Goal: Contribute content: Contribute content

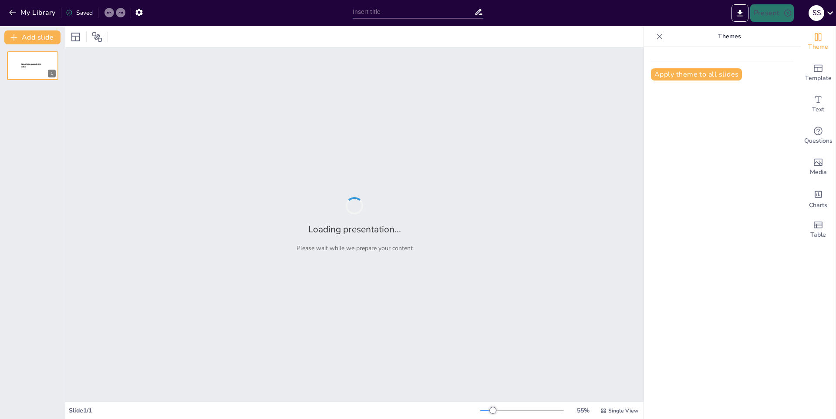
type input "Salud Mental: Retos y Oportunidades en la Sociedad Actual"
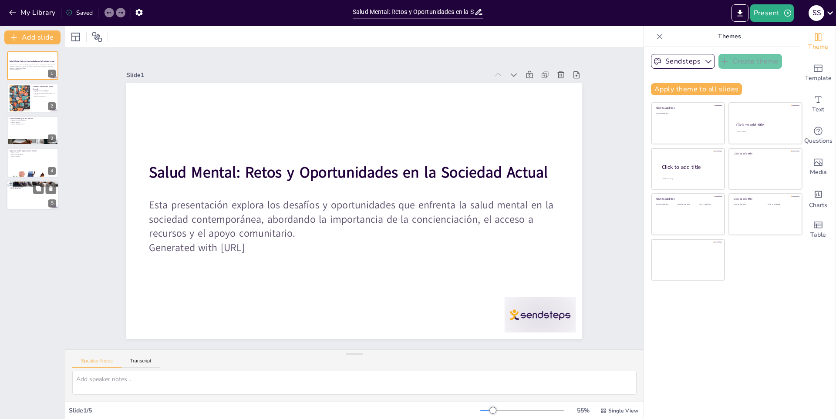
click at [38, 203] on div at bounding box center [33, 196] width 52 height 30
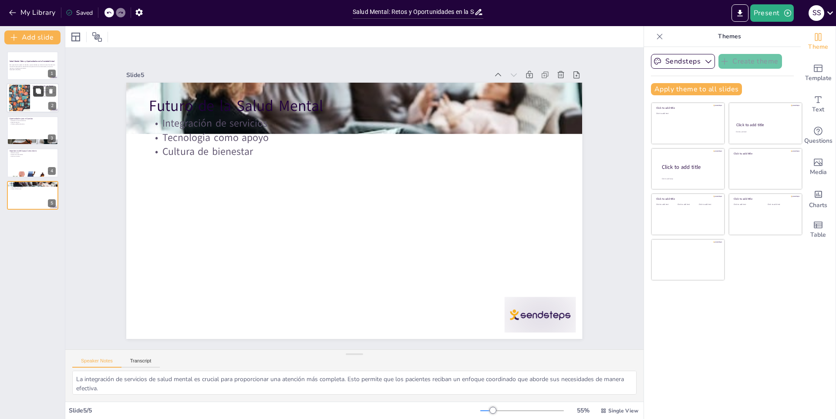
click at [41, 96] on button at bounding box center [38, 91] width 10 height 10
type textarea "El estigma social es uno de los principales obstáculos que enfrentan las person…"
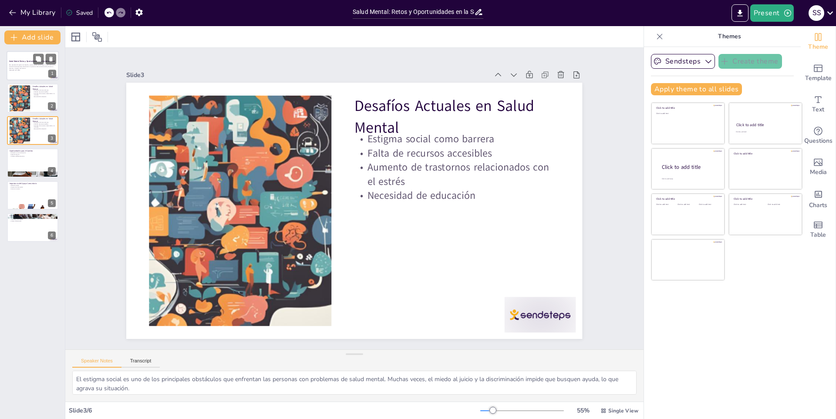
click at [43, 71] on div "Esta presentación explora los desafíos y oportunidades que enfrenta la salud me…" at bounding box center [32, 67] width 47 height 7
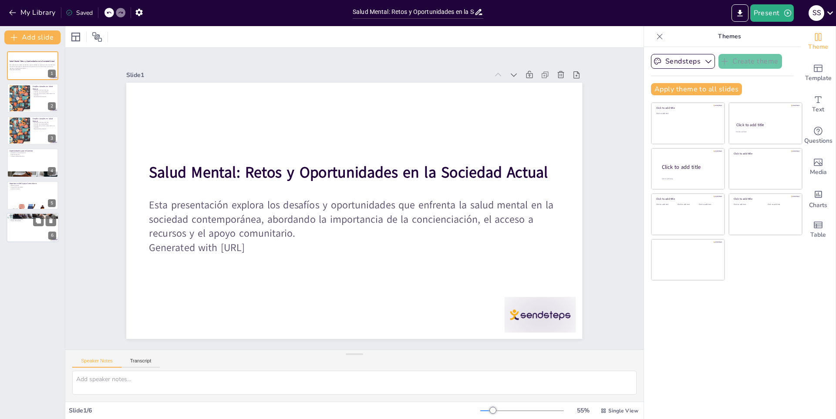
click at [27, 221] on p "Cultura de bienestar" at bounding box center [32, 221] width 47 height 2
type textarea "La integración de servicios de salud mental es crucial para proporcionar una at…"
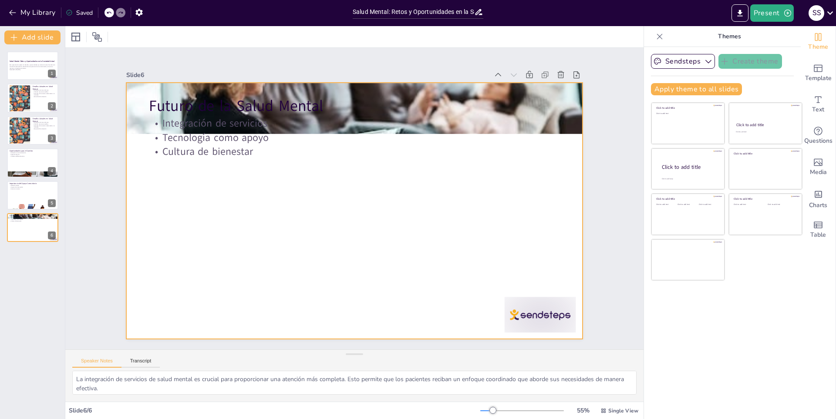
click at [252, 150] on p "Cultura de bienestar" at bounding box center [354, 152] width 410 height 14
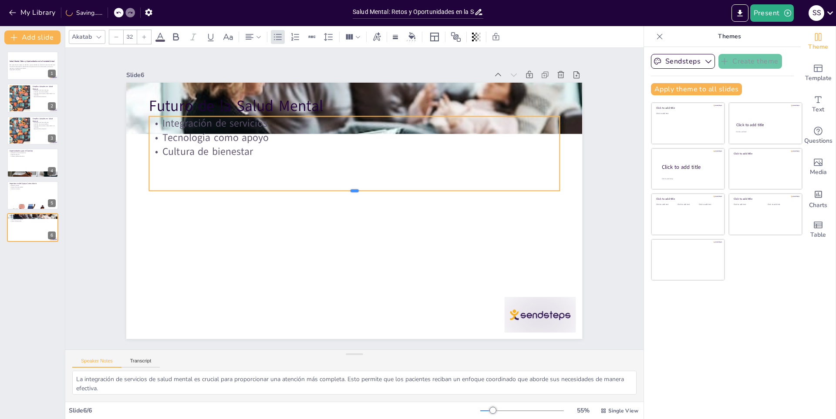
drag, startPoint x: 329, startPoint y: 147, endPoint x: 321, endPoint y: 168, distance: 22.5
click at [320, 170] on div "Futuro de la Salud Mental Integración de servicios Tecnología como apoyo Cultur…" at bounding box center [343, 202] width 385 height 513
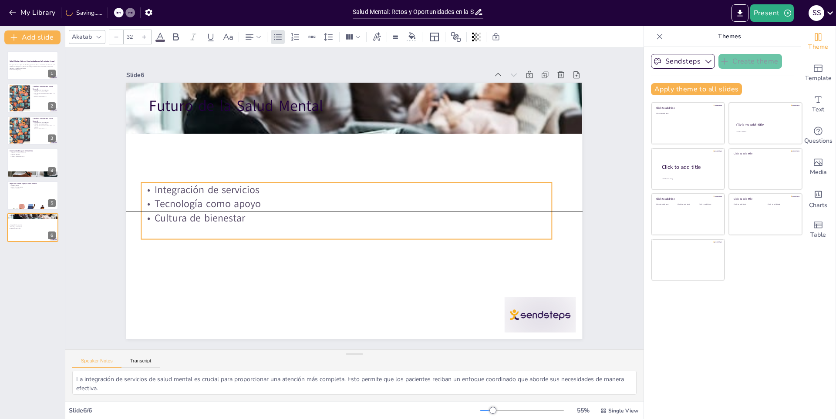
drag, startPoint x: 347, startPoint y: 113, endPoint x: 338, endPoint y: 173, distance: 60.3
click at [339, 133] on div "Futuro de la Salud Mental Integración de servicios Tecnología como apoyo Cultur…" at bounding box center [330, 85] width 446 height 95
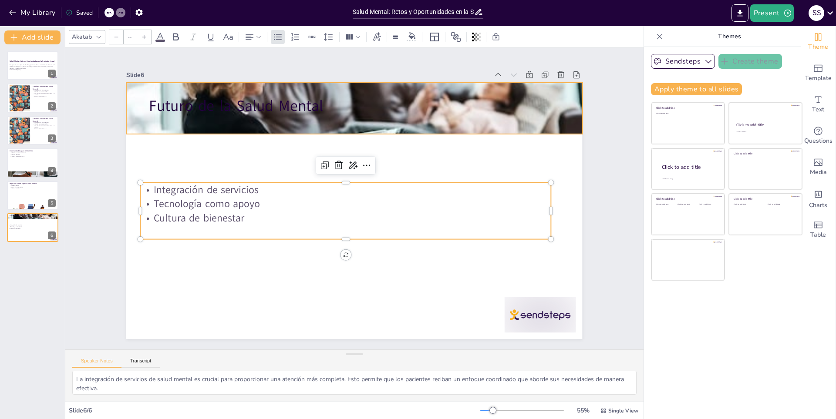
type input "48"
click at [349, 259] on p "Futuro de la Salud Mental" at bounding box center [345, 291] width 410 height 64
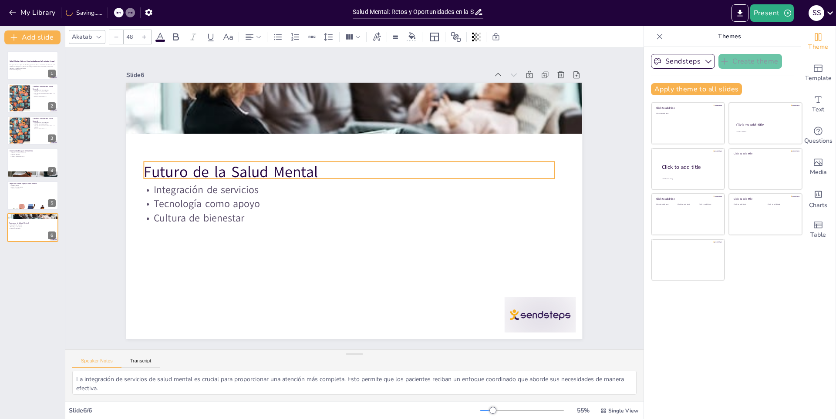
drag, startPoint x: 350, startPoint y: 94, endPoint x: 345, endPoint y: 160, distance: 66.4
click at [345, 160] on p "Futuro de la Salud Mental" at bounding box center [338, 220] width 290 height 319
click at [44, 195] on div at bounding box center [33, 196] width 52 height 30
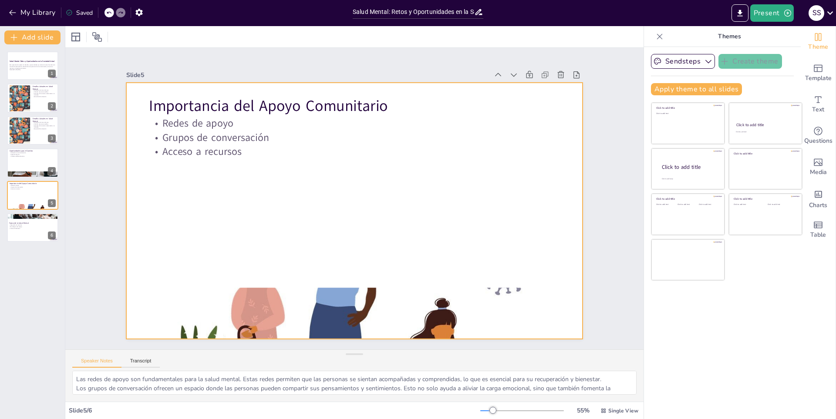
click at [318, 251] on div at bounding box center [344, 205] width 475 height 519
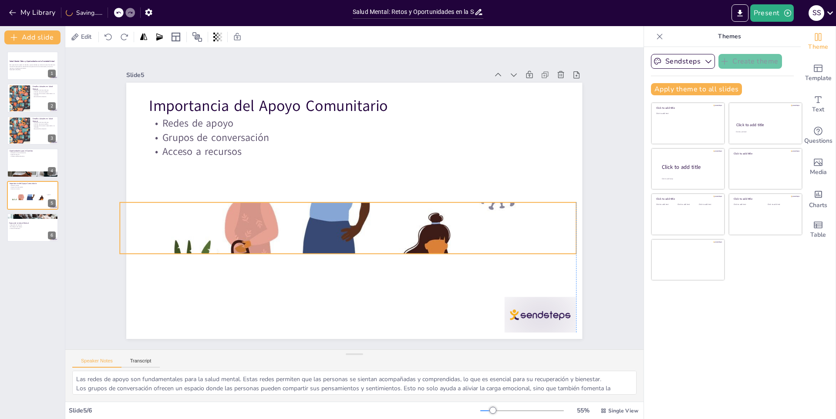
drag, startPoint x: 412, startPoint y: 287, endPoint x: 405, endPoint y: 202, distance: 85.6
click at [405, 202] on div at bounding box center [348, 228] width 456 height 256
click at [344, 250] on div at bounding box center [345, 227] width 480 height 303
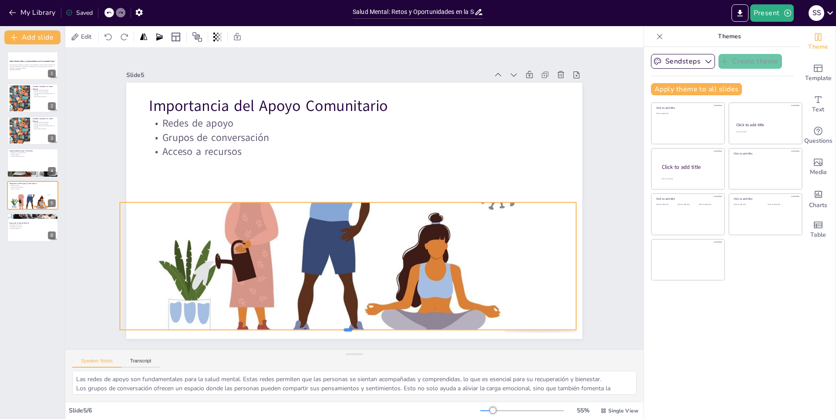
drag, startPoint x: 344, startPoint y: 251, endPoint x: 342, endPoint y: 327, distance: 76.2
click at [342, 117] on div at bounding box center [332, 66] width 447 height 102
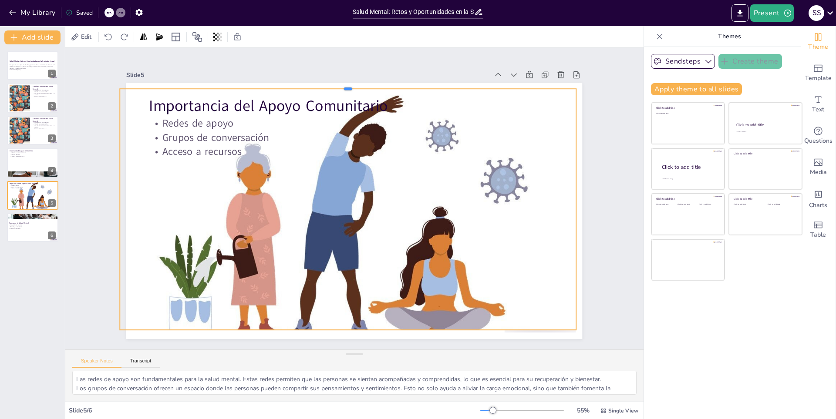
drag, startPoint x: 342, startPoint y: 199, endPoint x: 362, endPoint y: 85, distance: 115.4
click at [362, 85] on div at bounding box center [360, 85] width 454 height 55
drag, startPoint x: 569, startPoint y: 205, endPoint x: 562, endPoint y: 209, distance: 8.0
click at [185, 209] on div at bounding box center [143, 256] width 81 height 232
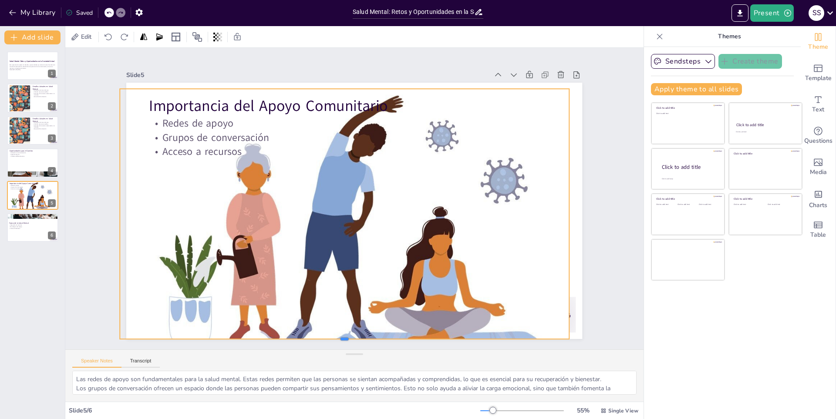
drag, startPoint x: 337, startPoint y: 328, endPoint x: 337, endPoint y: 337, distance: 9.1
click at [337, 337] on div at bounding box center [300, 332] width 429 height 145
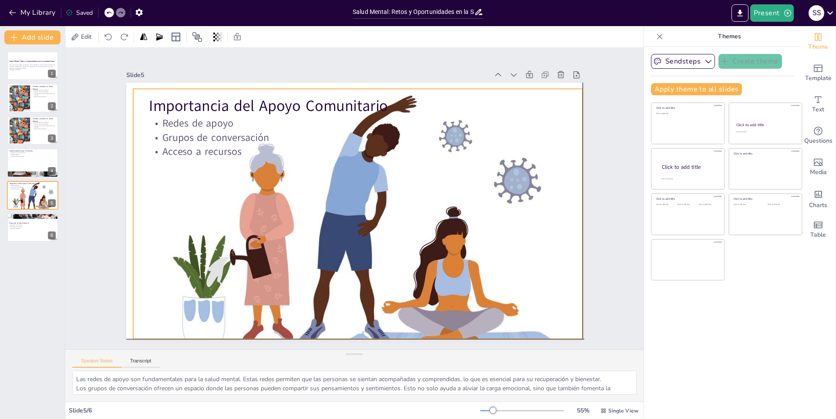
drag, startPoint x: 458, startPoint y: 176, endPoint x: 474, endPoint y: 177, distance: 15.2
click at [474, 177] on div at bounding box center [328, 201] width 397 height 522
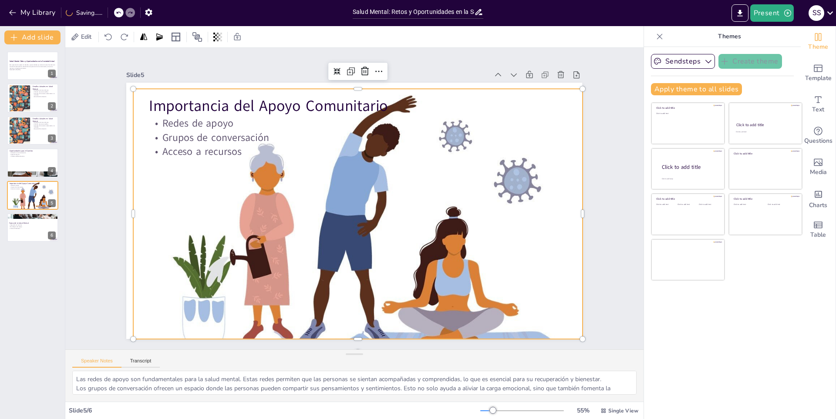
click at [437, 192] on div at bounding box center [337, 217] width 432 height 531
click at [40, 165] on div at bounding box center [33, 163] width 52 height 30
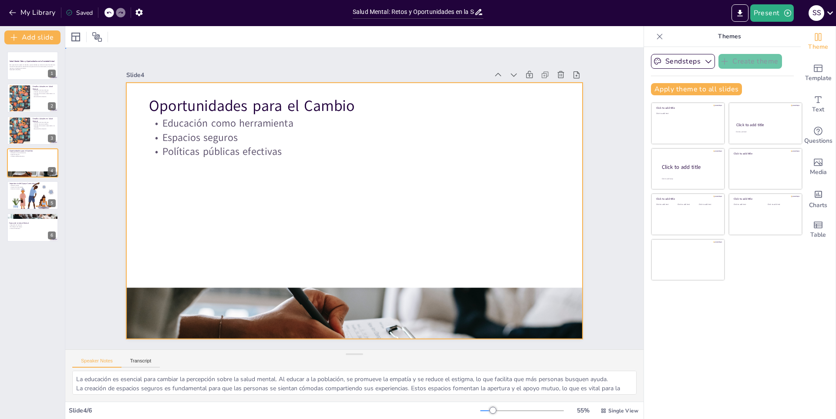
click at [337, 283] on div at bounding box center [364, 205] width 475 height 519
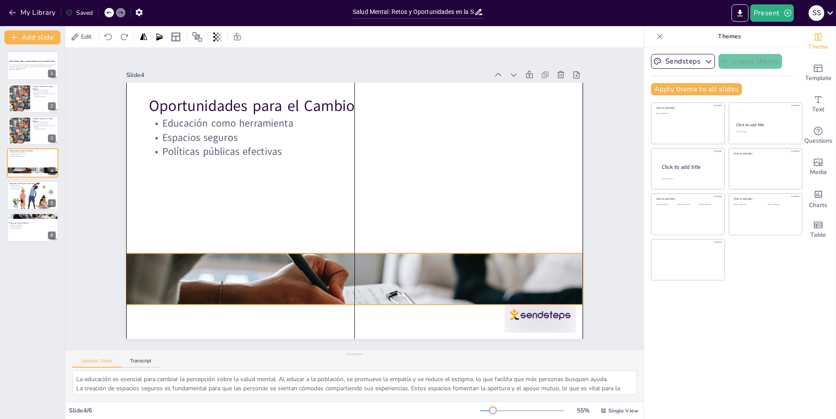
drag, startPoint x: 340, startPoint y: 286, endPoint x: 340, endPoint y: 247, distance: 38.7
click at [340, 247] on div at bounding box center [329, 122] width 516 height 395
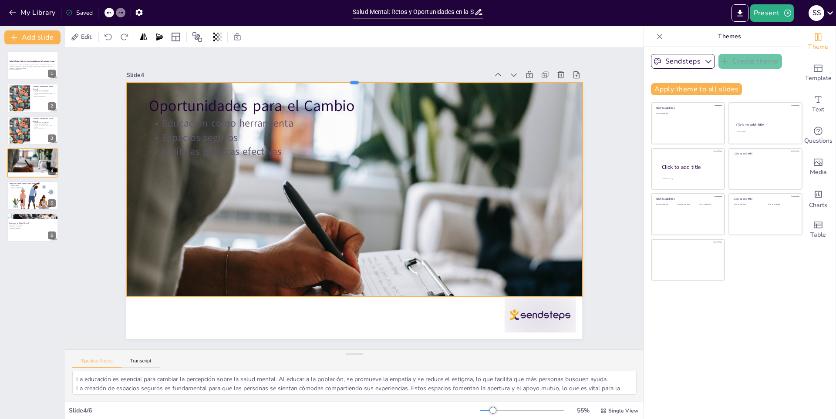
drag, startPoint x: 347, startPoint y: 241, endPoint x: 369, endPoint y: 77, distance: 164.7
click at [369, 77] on div at bounding box center [294, 95] width 398 height 234
click at [369, 77] on div at bounding box center [414, 95] width 398 height 234
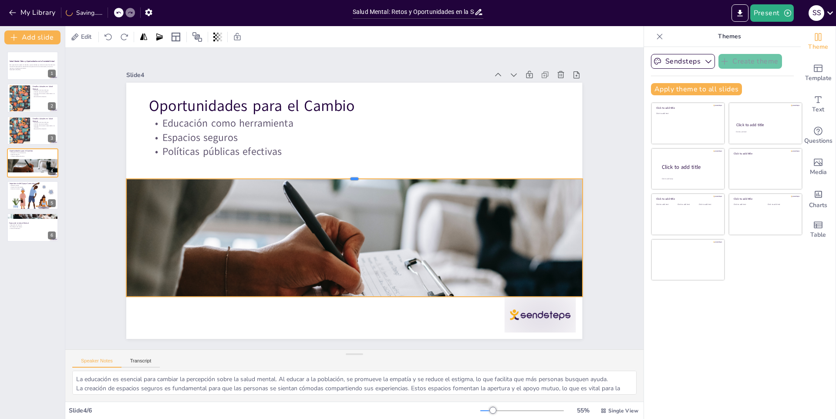
drag, startPoint x: 349, startPoint y: 78, endPoint x: 360, endPoint y: 175, distance: 96.9
click at [360, 175] on div at bounding box center [354, 175] width 456 height 7
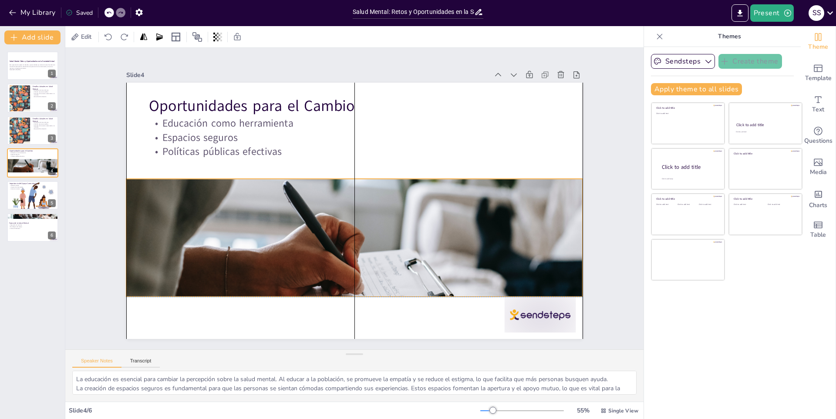
click at [350, 296] on div "Oportunidades para el Cambio Educación como herramienta Espacios seguros Políti…" at bounding box center [440, 276] width 305 height 339
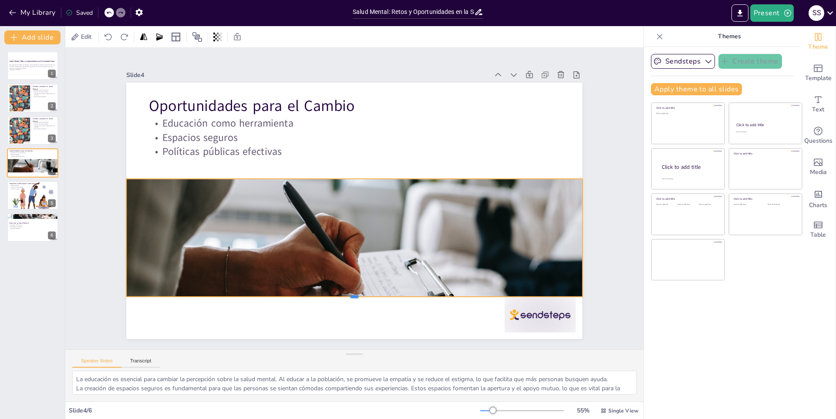
click at [350, 202] on div at bounding box center [312, 106] width 419 height 192
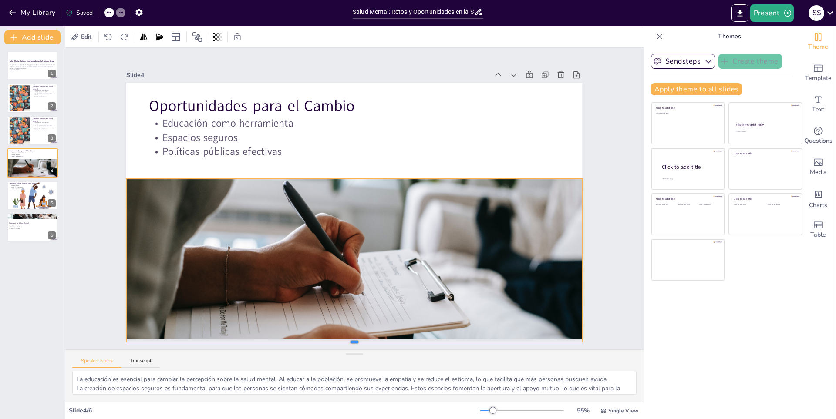
drag, startPoint x: 350, startPoint y: 296, endPoint x: 350, endPoint y: 341, distance: 45.3
click at [350, 342] on div at bounding box center [354, 345] width 456 height 7
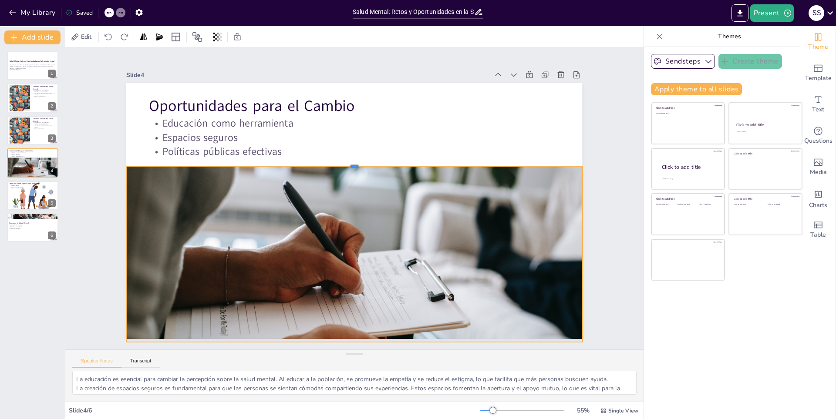
drag, startPoint x: 347, startPoint y: 173, endPoint x: 348, endPoint y: 160, distance: 12.7
click at [348, 207] on div at bounding box center [351, 234] width 454 height 54
click at [37, 143] on div at bounding box center [33, 131] width 52 height 30
type textarea "El estigma social es uno de los principales obstáculos que enfrentan las person…"
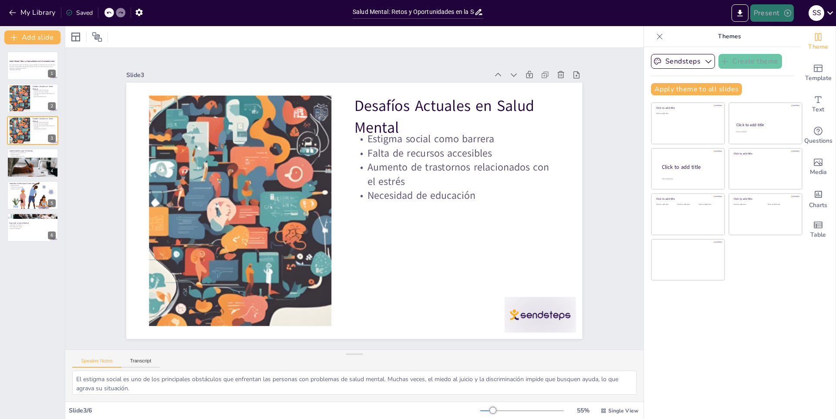
click at [761, 14] on button "Present" at bounding box center [772, 12] width 44 height 17
click at [778, 37] on li "Preview presentation" at bounding box center [784, 32] width 68 height 14
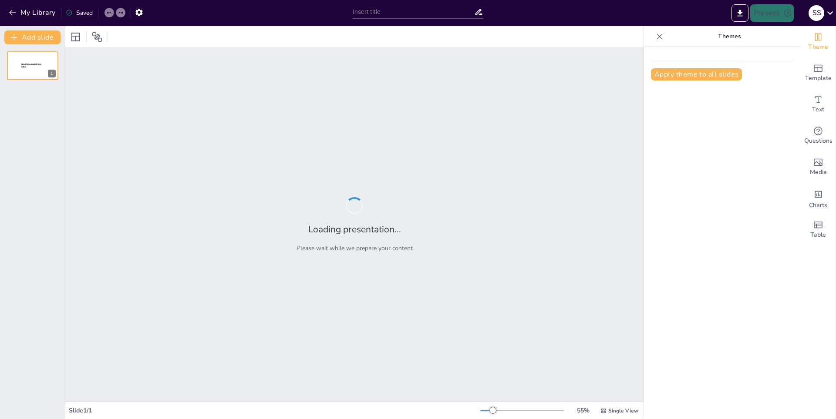
type input "Salud Mental: Retos y Oportunidades en la Sociedad Actual"
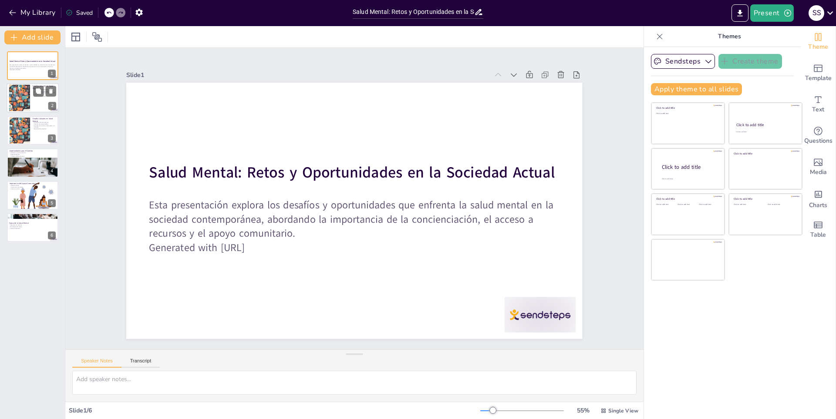
click at [54, 110] on div "2" at bounding box center [52, 106] width 8 height 8
type textarea "El estigma social es uno de los principales obstáculos que enfrentan las person…"
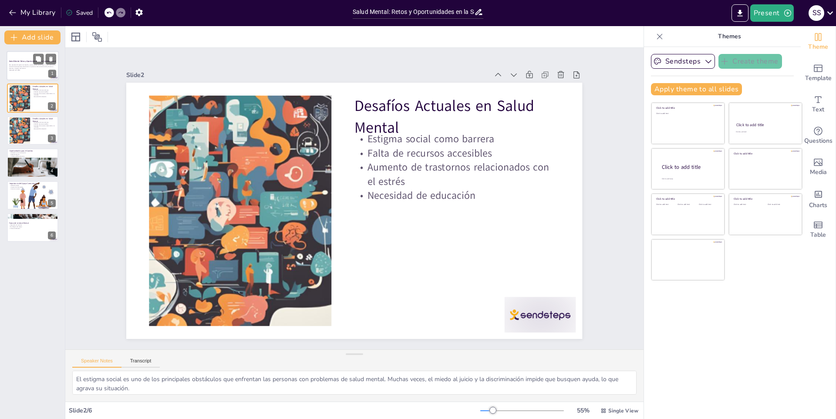
click at [22, 74] on div at bounding box center [33, 66] width 52 height 30
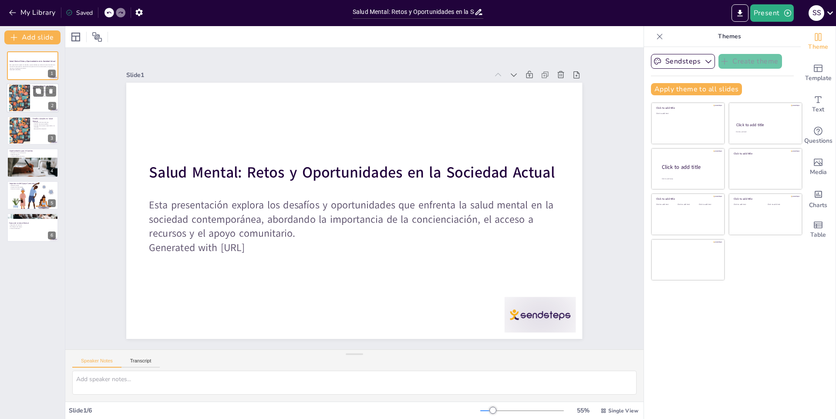
click at [23, 102] on div at bounding box center [19, 98] width 50 height 27
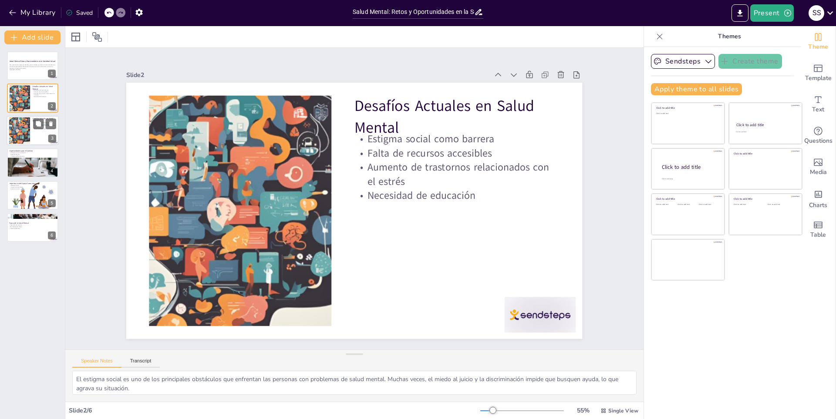
click at [32, 116] on div "Desafíos Actuales en Salud Mental Estigma social como barrera Falta de recursos…" at bounding box center [33, 116] width 52 height 0
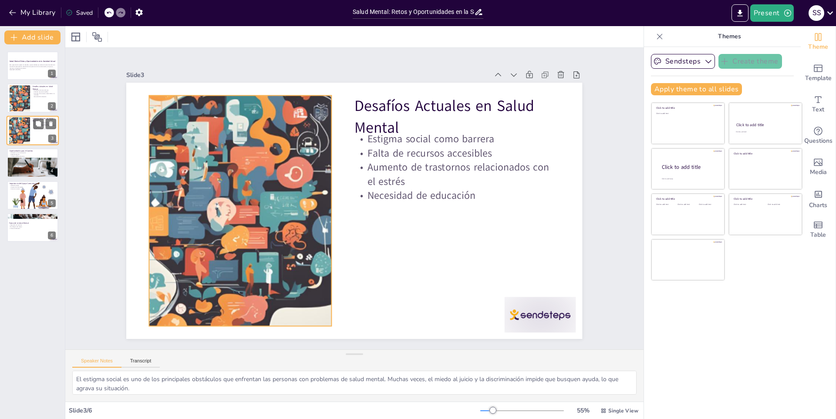
click at [24, 135] on div at bounding box center [19, 130] width 50 height 27
click at [24, 155] on p "Espacios seguros" at bounding box center [32, 155] width 47 height 2
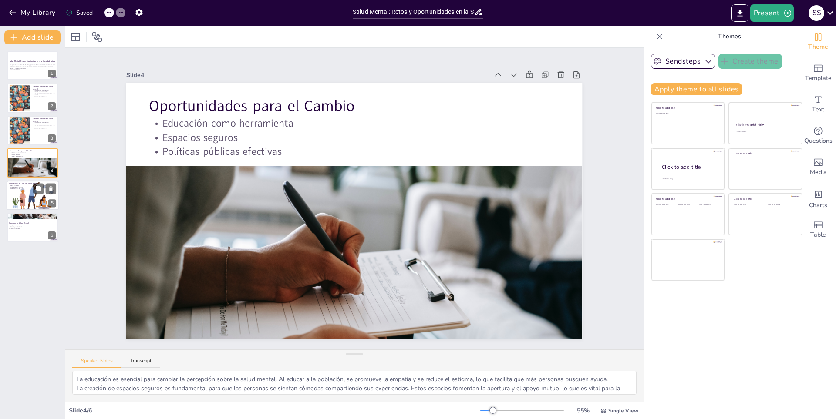
click at [28, 186] on p "Grupos de conversación" at bounding box center [32, 187] width 47 height 2
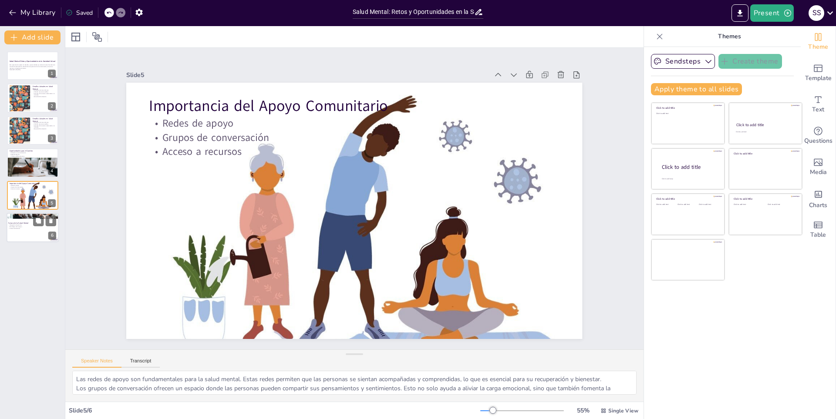
click at [30, 223] on p "Futuro de la Salud Mental" at bounding box center [31, 223] width 47 height 3
type textarea "La integración de servicios de salud mental es crucial para proporcionar una at…"
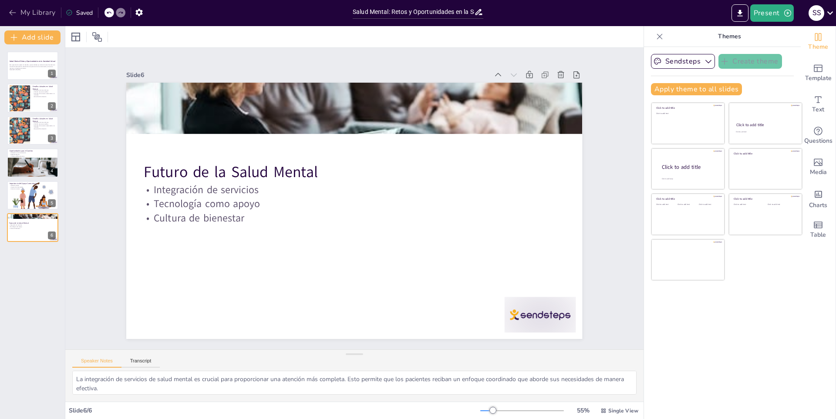
click at [26, 10] on button "My Library" at bounding box center [33, 13] width 53 height 14
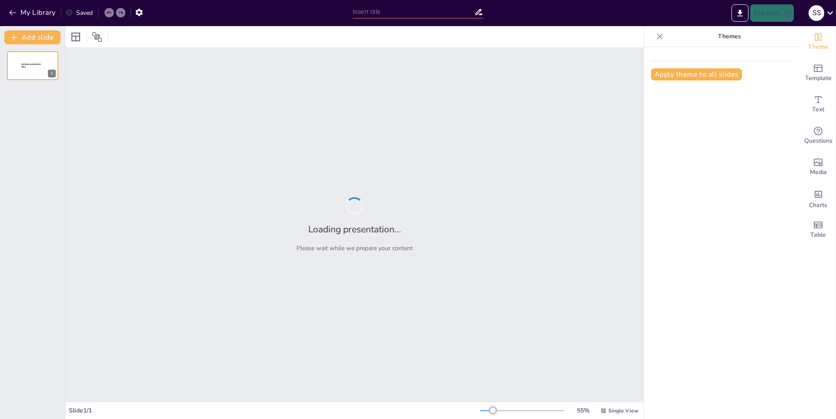
type input "La Importancia de la Sostenibilidad en el Siglo XXI"
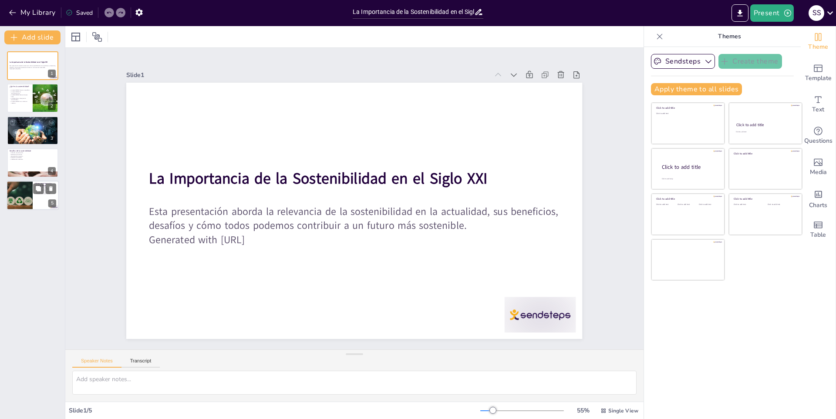
click at [17, 196] on div at bounding box center [19, 196] width 52 height 30
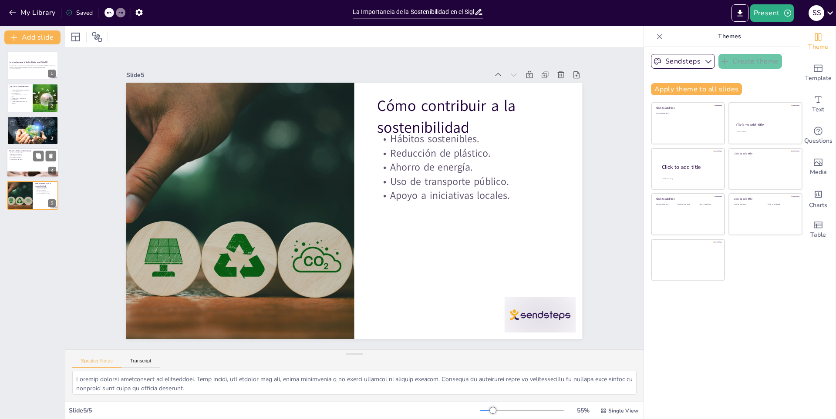
click at [22, 164] on div at bounding box center [33, 163] width 52 height 30
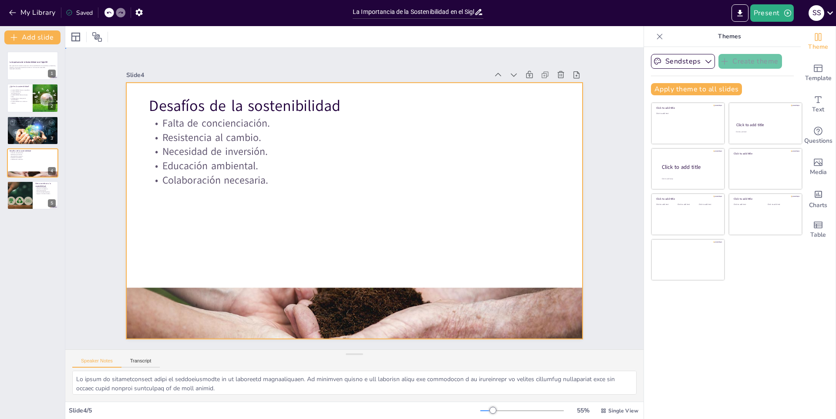
click at [375, 283] on div at bounding box center [346, 207] width 510 height 495
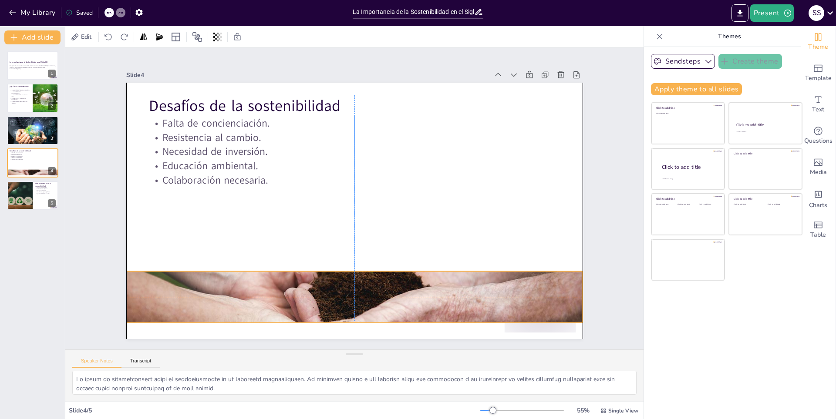
drag, startPoint x: 375, startPoint y: 291, endPoint x: 374, endPoint y: 273, distance: 18.3
click at [374, 273] on div at bounding box center [434, 141] width 514 height 548
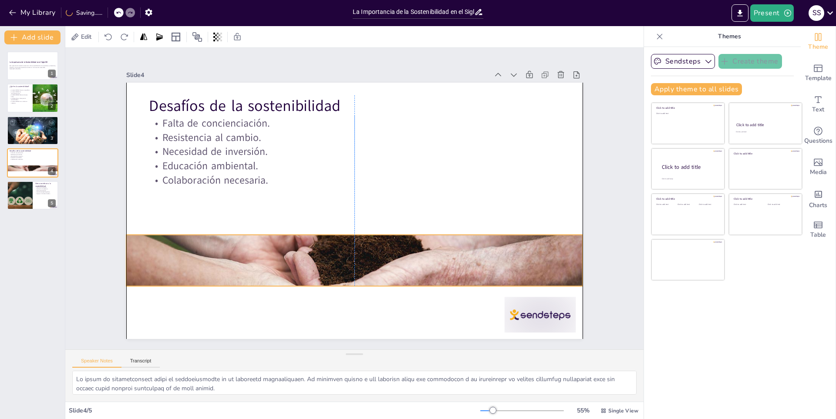
drag, startPoint x: 349, startPoint y: 261, endPoint x: 348, endPoint y: 232, distance: 28.3
click at [348, 232] on div at bounding box center [354, 260] width 456 height 304
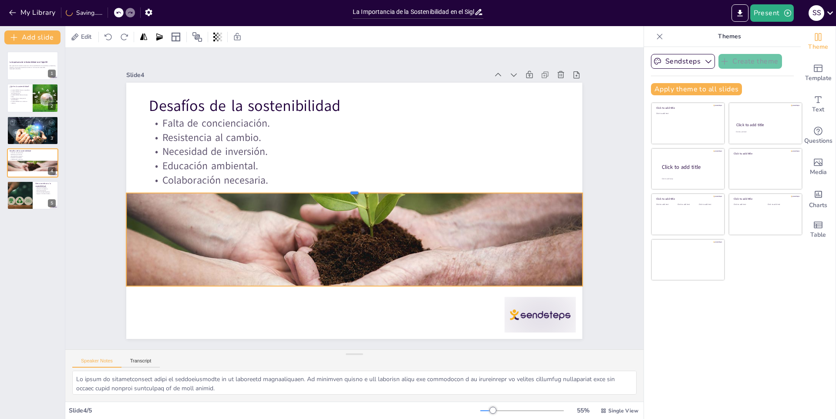
drag, startPoint x: 348, startPoint y: 231, endPoint x: 357, endPoint y: 189, distance: 42.6
click at [357, 189] on div at bounding box center [355, 189] width 454 height 54
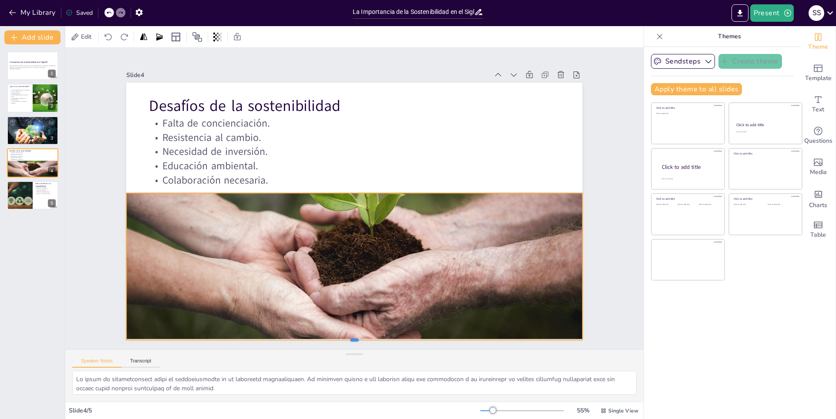
drag, startPoint x: 352, startPoint y: 283, endPoint x: 350, endPoint y: 337, distance: 54.0
click at [350, 337] on div at bounding box center [339, 343] width 454 height 54
click at [40, 135] on div at bounding box center [32, 131] width 73 height 30
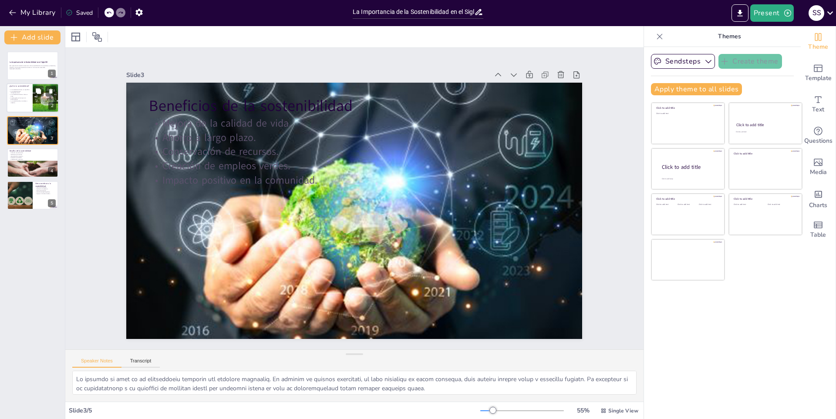
click at [29, 112] on div "¿Qué es la sostenibilidad? La sostenibilidad busca un equilibrio. La sostenibil…" at bounding box center [33, 99] width 52 height 30
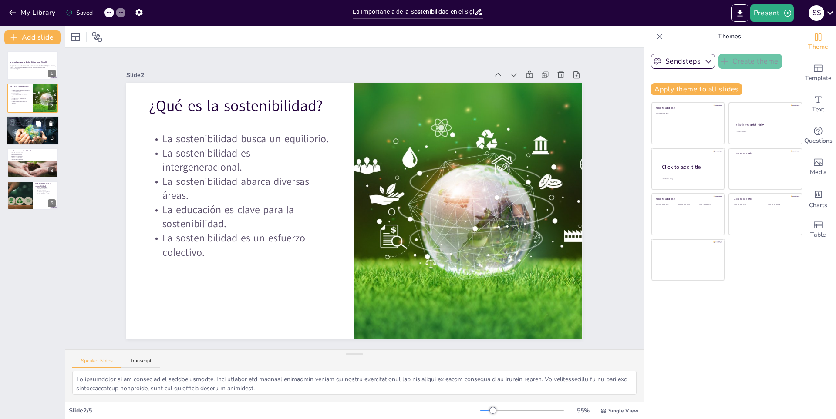
click at [41, 138] on div at bounding box center [32, 131] width 73 height 30
type textarea "La calidad de vida se ve directamente afectada por nuestras prácticas. Al adopt…"
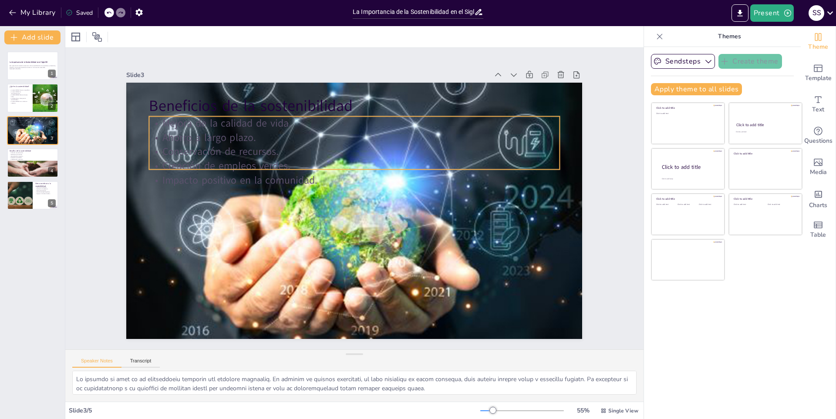
click at [306, 167] on div "Beneficios de la sostenibilidad Mejora de la calidad de vida. Ahorro a largo pl…" at bounding box center [353, 211] width 480 height 303
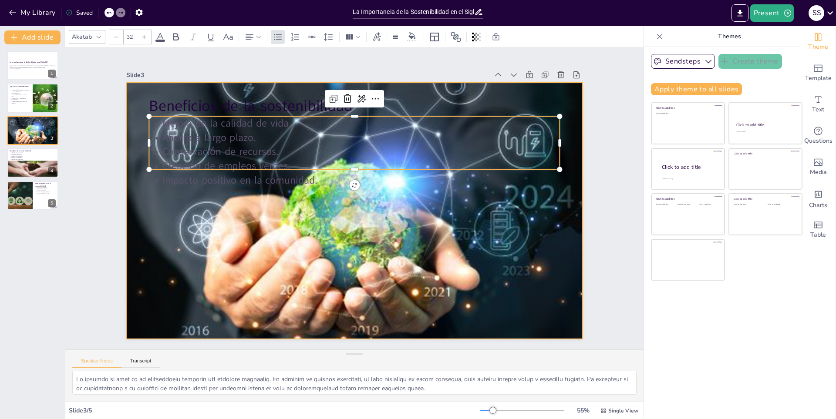
click at [324, 196] on div at bounding box center [351, 210] width 675 height 383
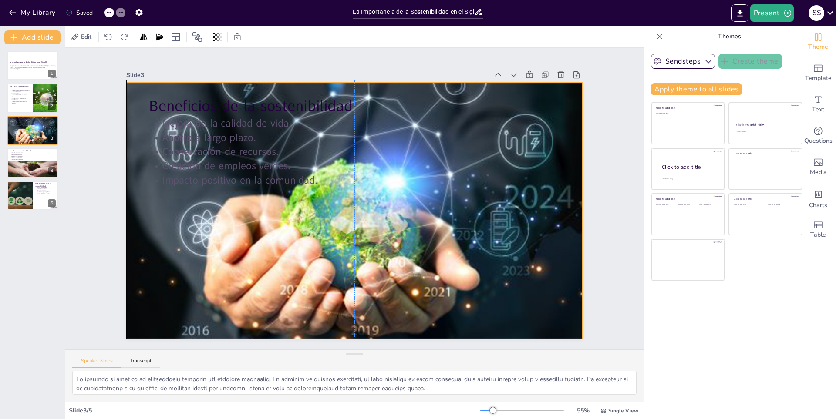
click at [329, 214] on div at bounding box center [348, 209] width 678 height 540
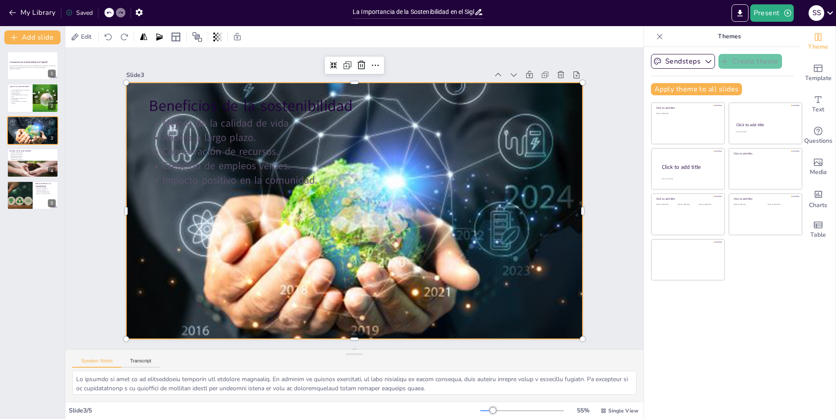
click at [124, 208] on div at bounding box center [350, 210] width 683 height 440
drag, startPoint x: 119, startPoint y: 205, endPoint x: 117, endPoint y: 210, distance: 4.9
click at [117, 210] on div at bounding box center [121, 187] width 34 height 256
click at [117, 210] on div at bounding box center [120, 211] width 7 height 256
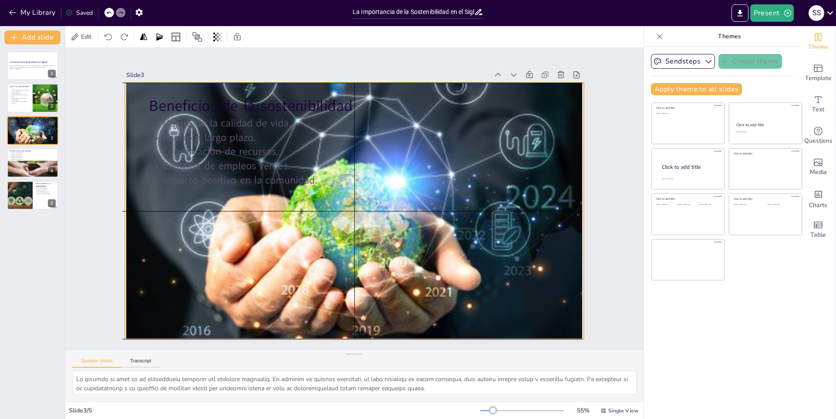
click at [117, 210] on div "Slide 1 La Importancia de la Sostenibilidad en el Siglo XXI Esta presentación a…" at bounding box center [354, 199] width 552 height 380
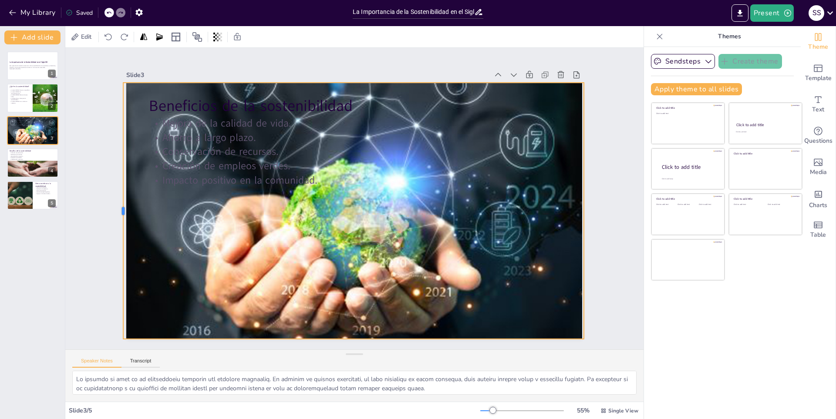
click at [115, 210] on div at bounding box center [122, 162] width 60 height 252
click at [44, 10] on button "My Library" at bounding box center [33, 13] width 53 height 14
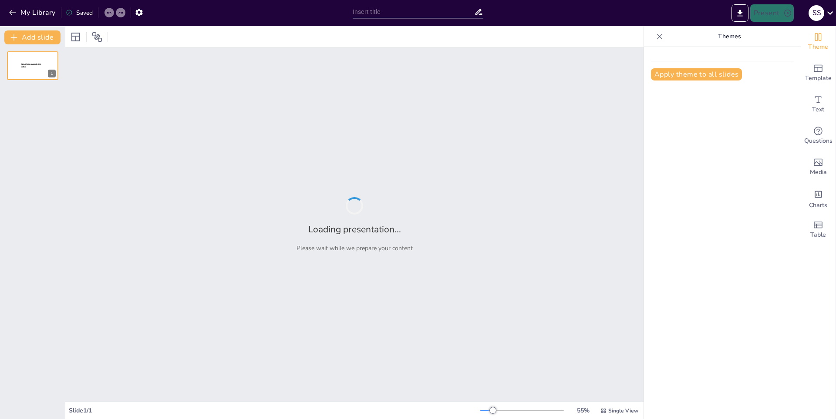
type input "El Cambio Climático: Desafíos y Soluciones"
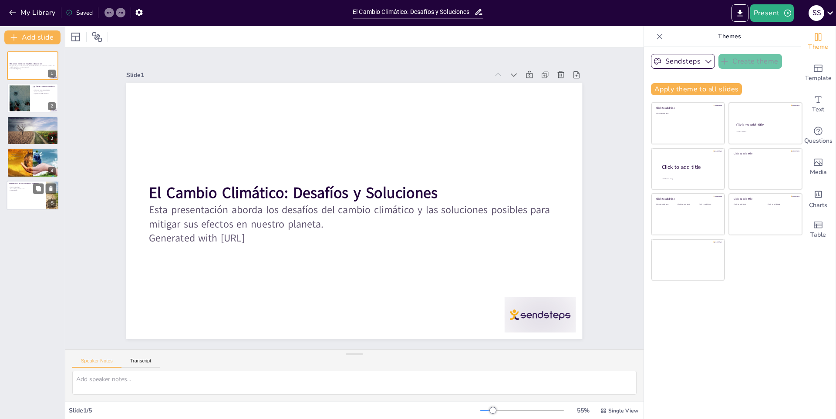
click at [20, 198] on div at bounding box center [33, 196] width 52 height 30
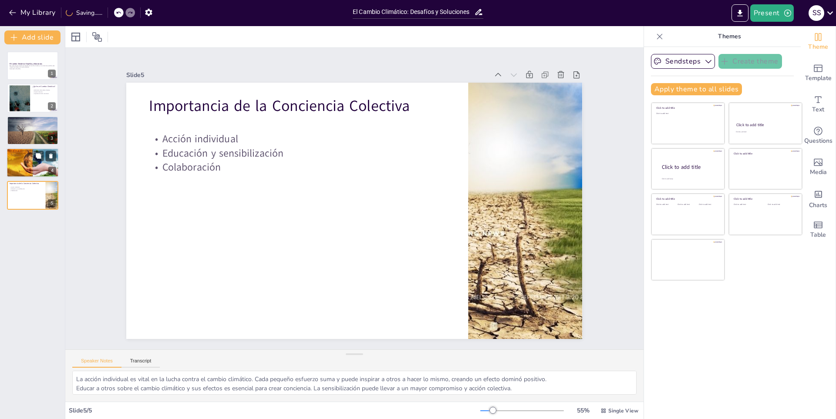
click at [24, 164] on div at bounding box center [32, 163] width 57 height 30
type textarea "La transición a energías renovables es una de las soluciones más efectivas para…"
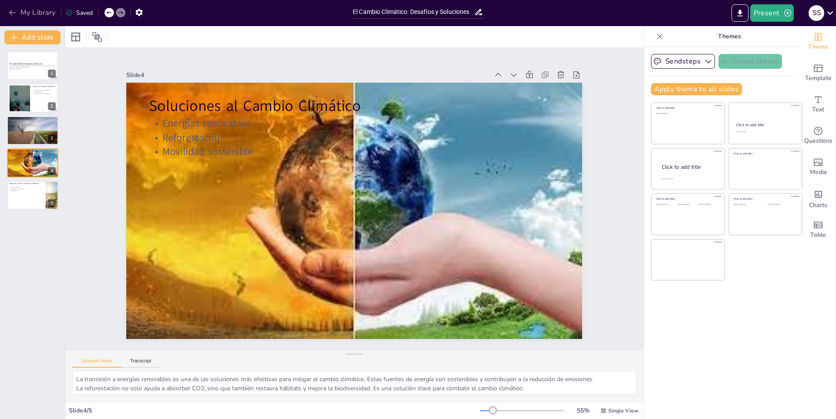
click at [34, 12] on button "My Library" at bounding box center [33, 13] width 53 height 14
